Goal: Transaction & Acquisition: Purchase product/service

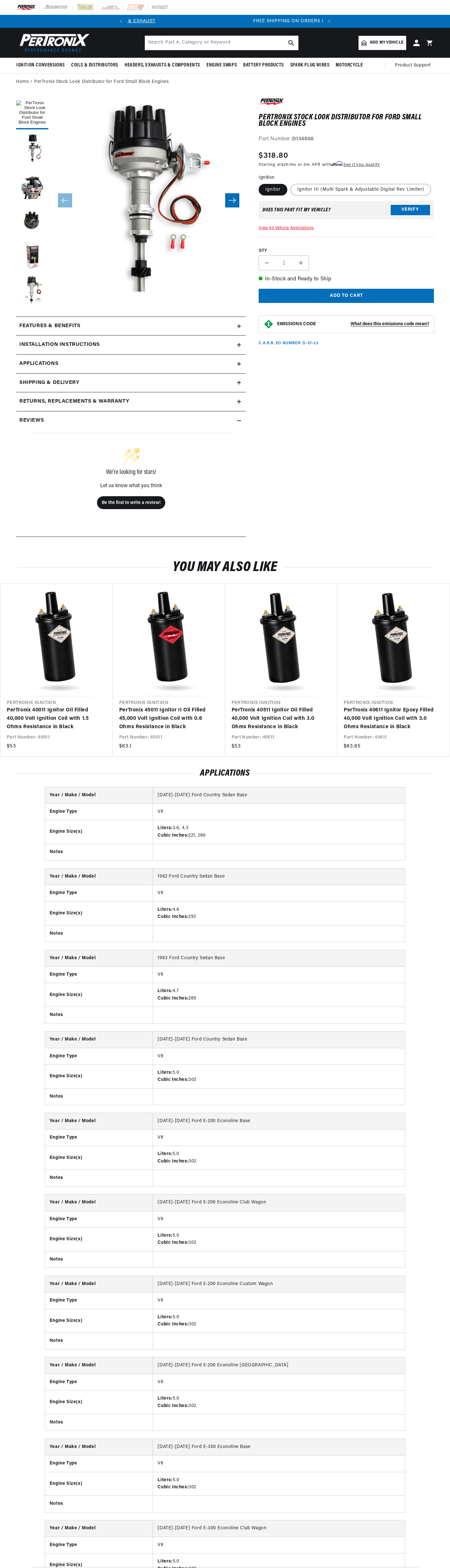
scroll to position [0, 196]
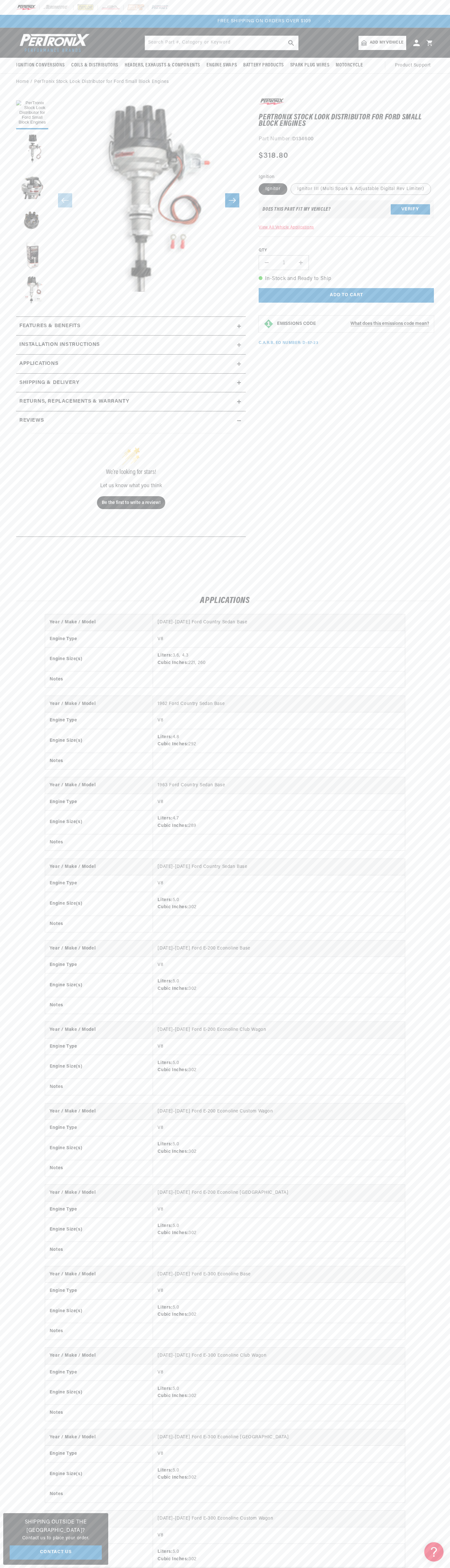
scroll to position [0, 196]
click at [340, 14] on div at bounding box center [225, 7] width 450 height 15
click at [356, 1567] on html "Skip to content Your cart Your cart is empty Get the right parts the first time…" at bounding box center [225, 784] width 450 height 1568
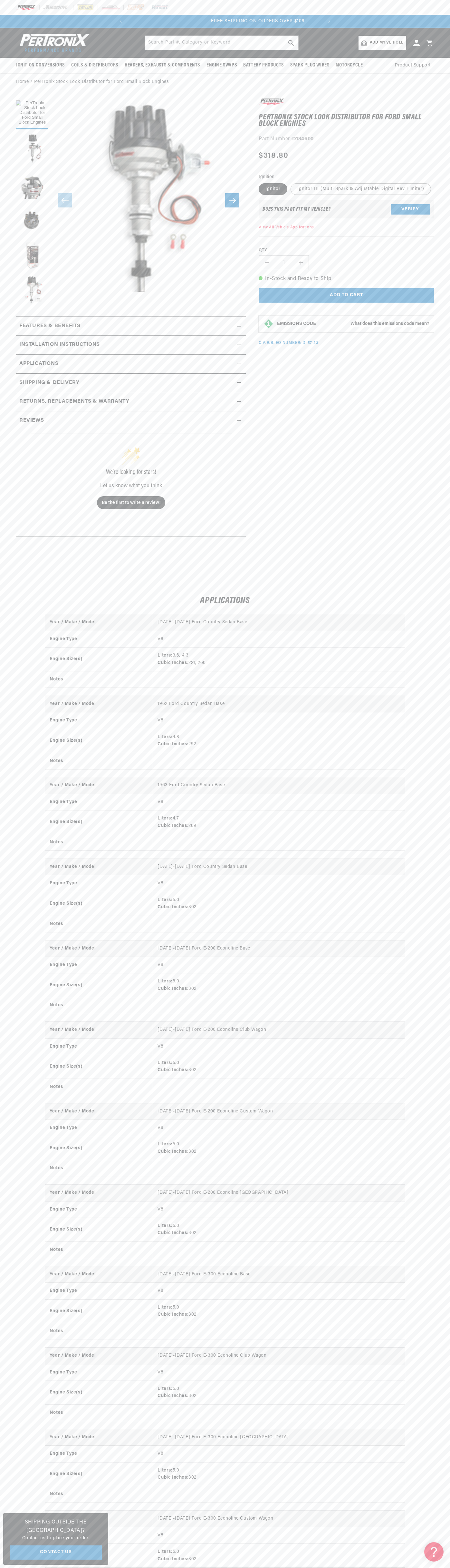
scroll to position [0, 0]
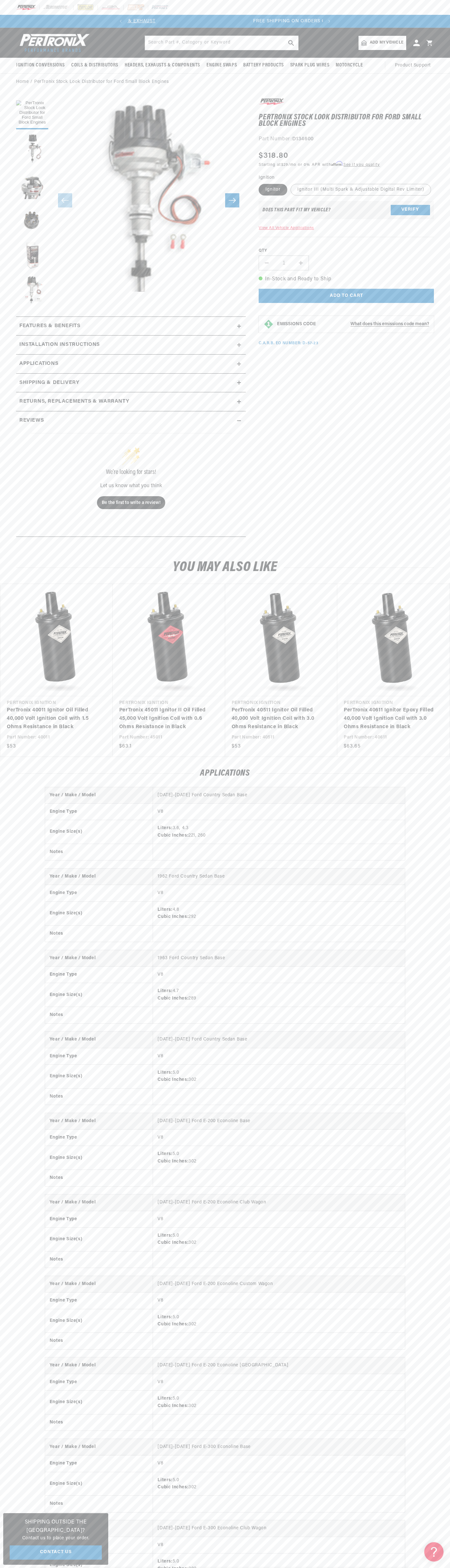
scroll to position [0, 196]
